Goal: Task Accomplishment & Management: Manage account settings

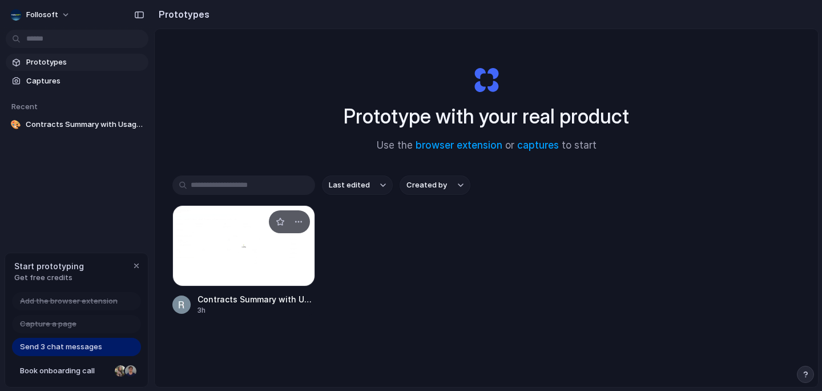
click at [204, 252] on div at bounding box center [243, 245] width 143 height 81
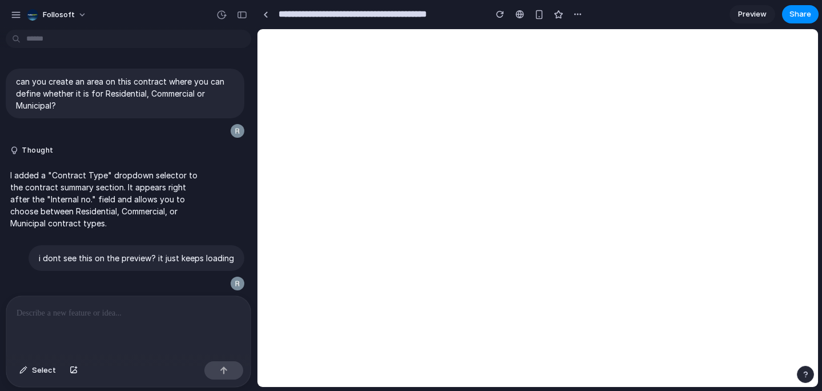
scroll to position [126, 0]
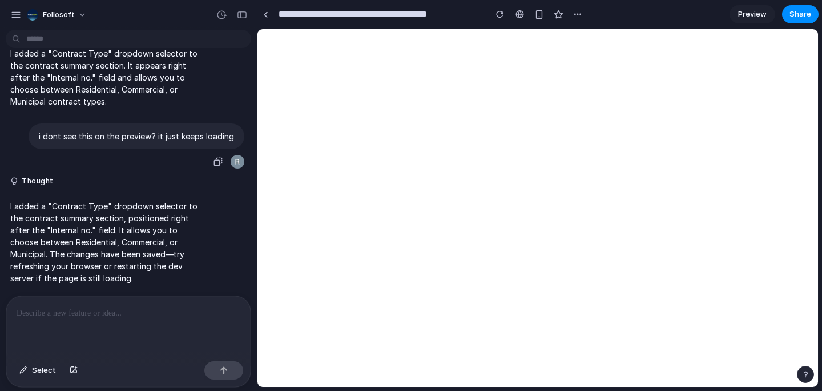
select select
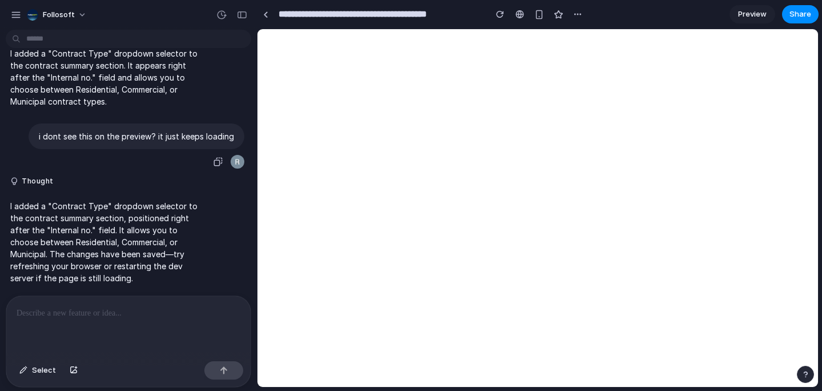
select select
click at [24, 14] on button "Follosoft" at bounding box center [57, 15] width 70 height 18
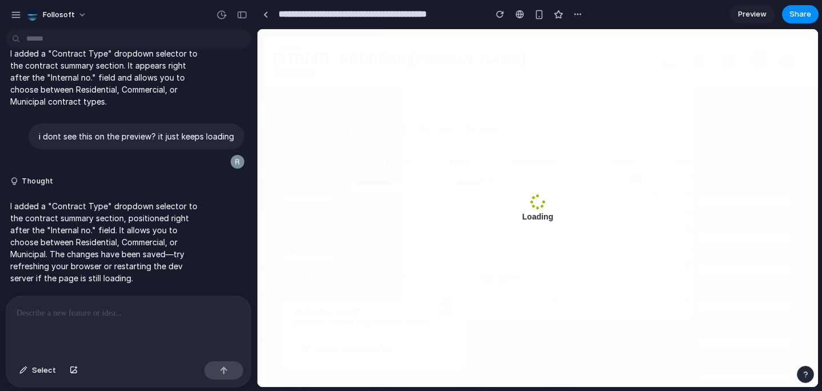
click at [17, 19] on div "Settings Invite members Change theme Sign out" at bounding box center [411, 195] width 822 height 391
click at [23, 26] on div "Follosoft" at bounding box center [128, 13] width 257 height 27
click at [18, 18] on div "button" at bounding box center [16, 15] width 10 height 10
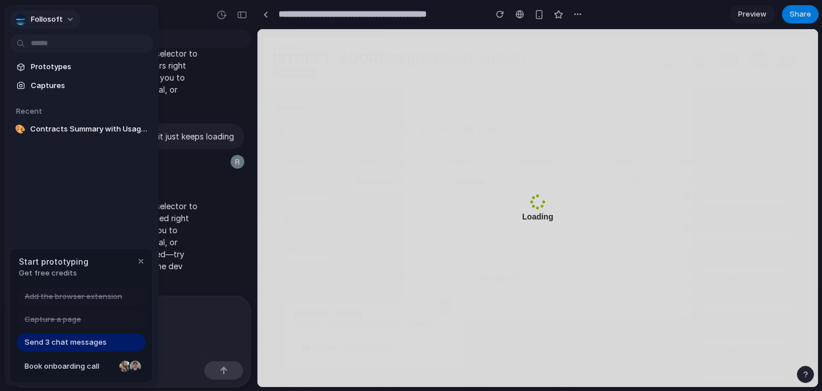
click at [65, 23] on button "Follosoft" at bounding box center [45, 19] width 70 height 18
click at [67, 22] on div "Settings Invite members Change theme Sign out" at bounding box center [411, 195] width 822 height 391
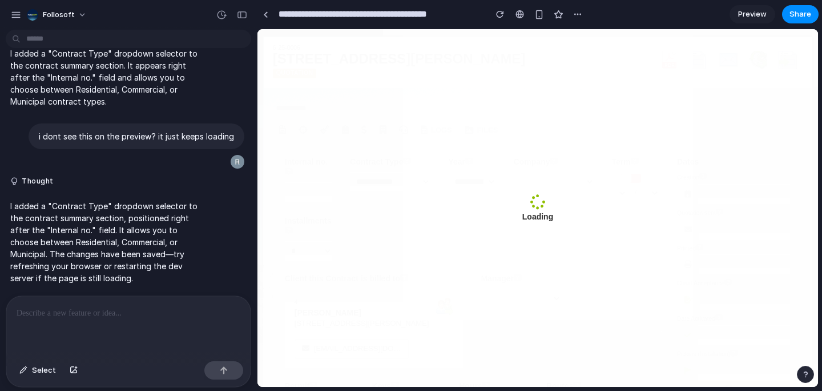
click at [211, 58] on div "I added a "Contract Type" dropdown selector to the contract summary section. It…" at bounding box center [125, 78] width 239 height 74
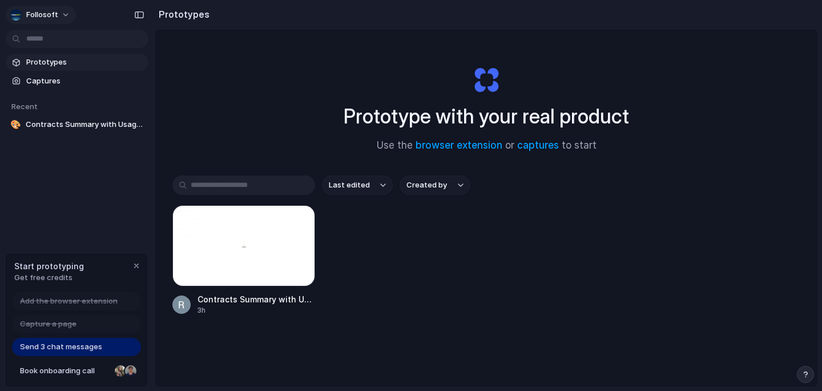
click at [52, 11] on span "Follosoft" at bounding box center [42, 14] width 32 height 11
click at [32, 102] on li "Sign out" at bounding box center [55, 95] width 95 height 18
